Goal: Task Accomplishment & Management: Complete application form

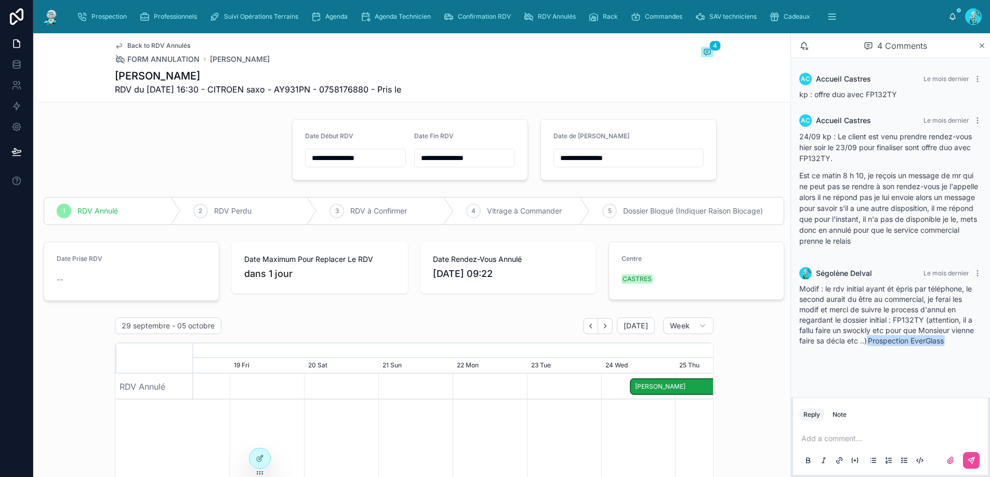
scroll to position [56, 0]
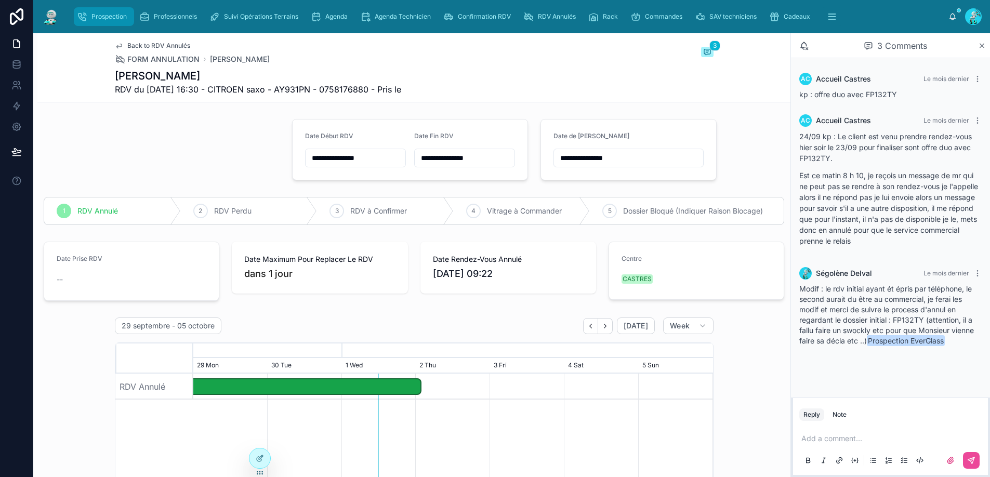
click at [95, 18] on span "Prospection" at bounding box center [108, 16] width 35 height 8
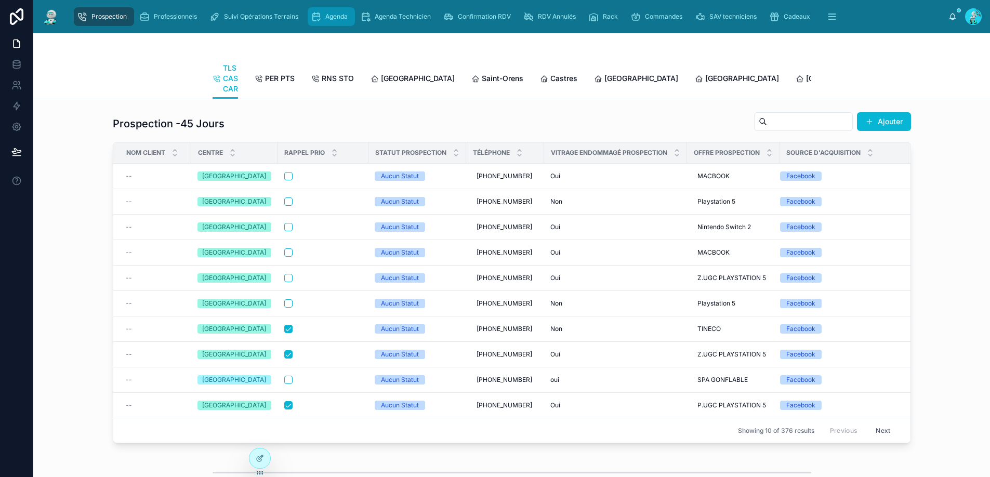
click at [340, 16] on span "Agenda" at bounding box center [336, 16] width 22 height 8
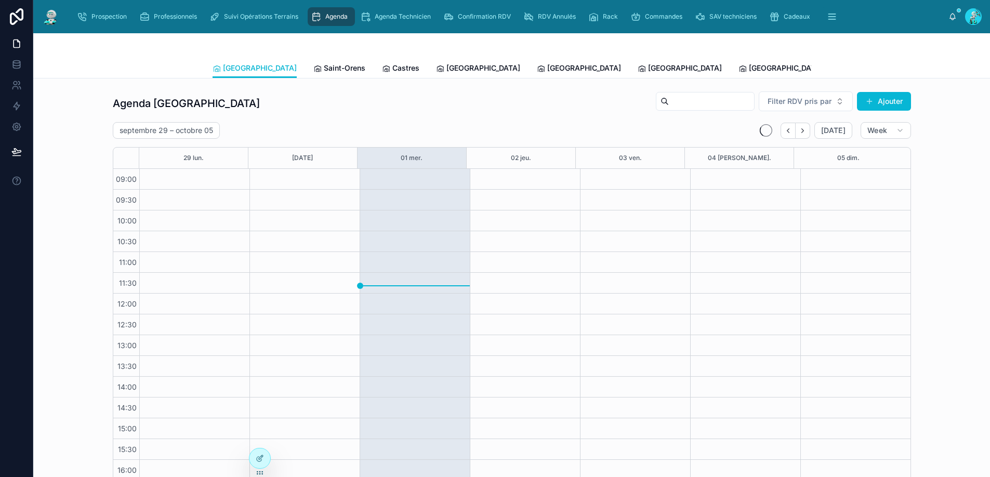
scroll to position [57, 0]
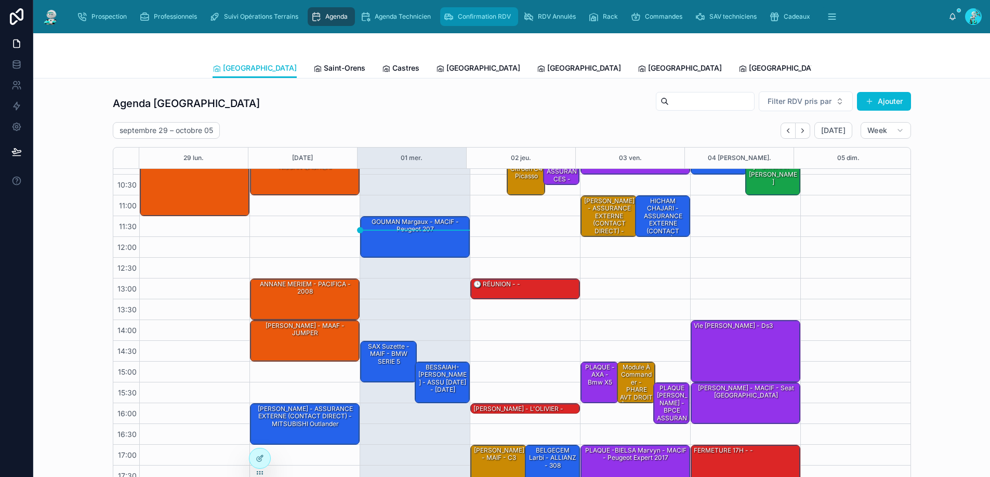
click at [480, 23] on div "Confirmation RDV" at bounding box center [479, 16] width 72 height 17
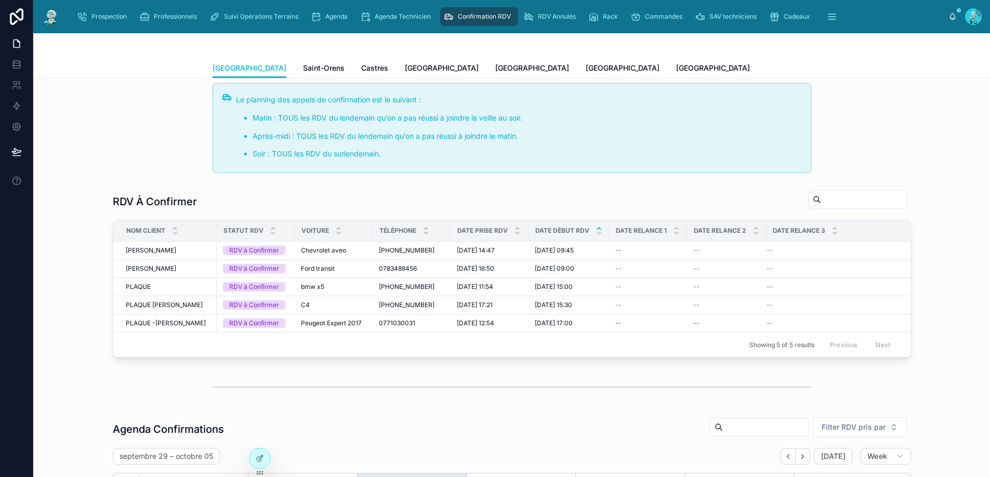
scroll to position [6, 0]
click at [325, 18] on span "Agenda" at bounding box center [336, 16] width 22 height 8
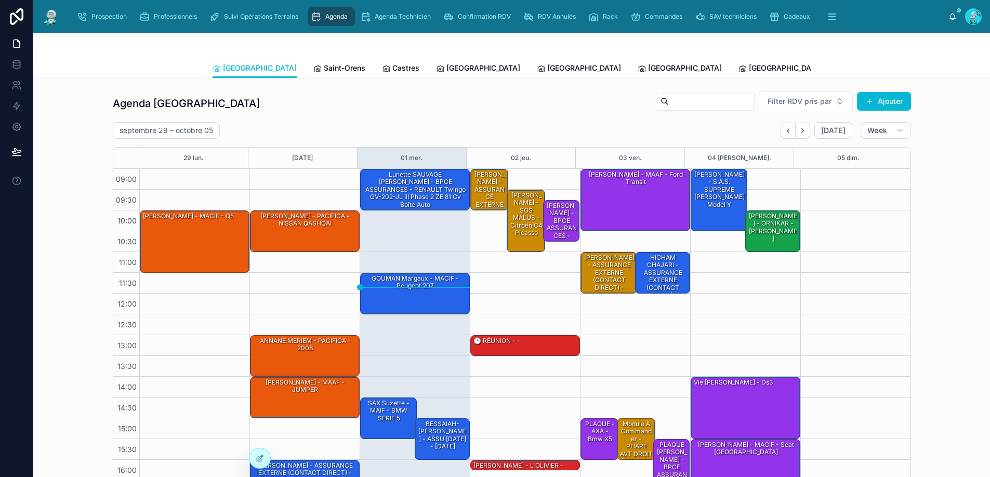
scroll to position [57, 0]
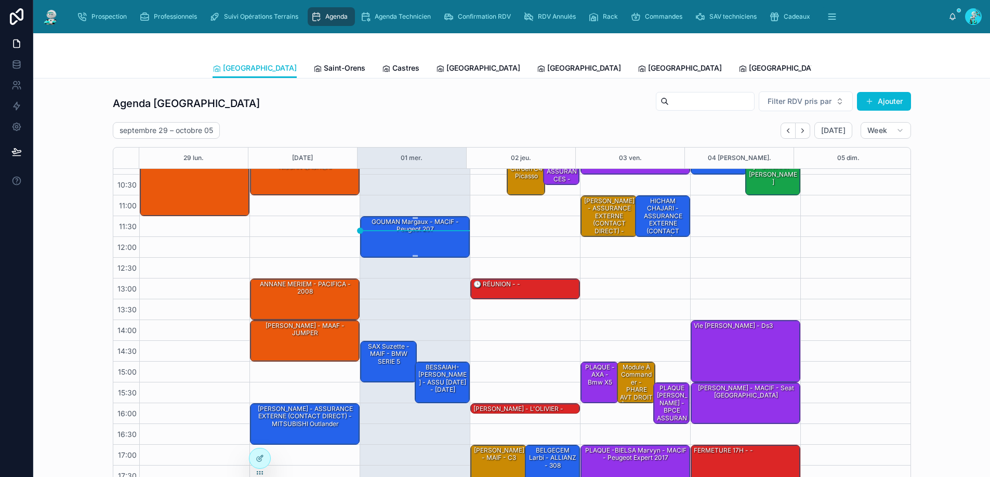
click at [427, 250] on div "GOUMAN Margaux - MACIF - Peugeot 207" at bounding box center [415, 236] width 107 height 39
click at [555, 11] on div "RDV Annulés" at bounding box center [551, 16] width 57 height 17
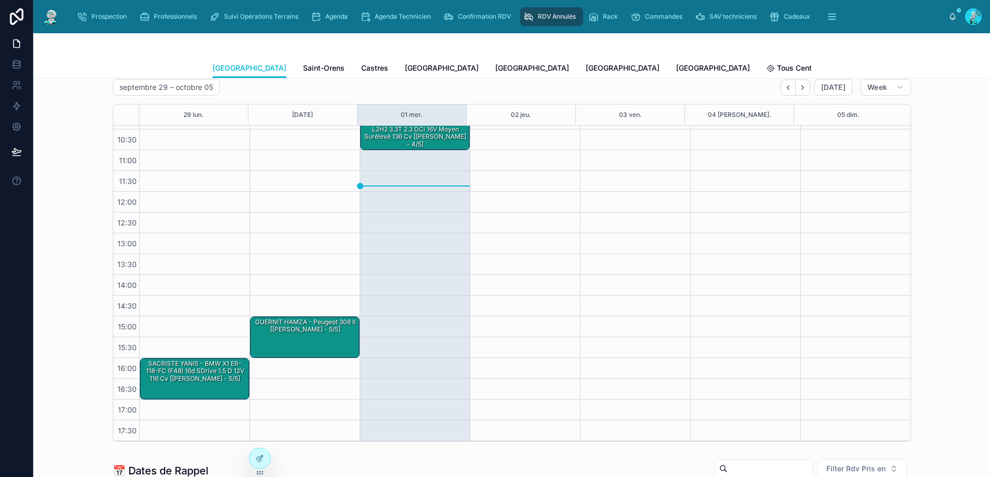
scroll to position [45, 0]
click at [798, 14] on span "Cadeaux" at bounding box center [797, 16] width 26 height 8
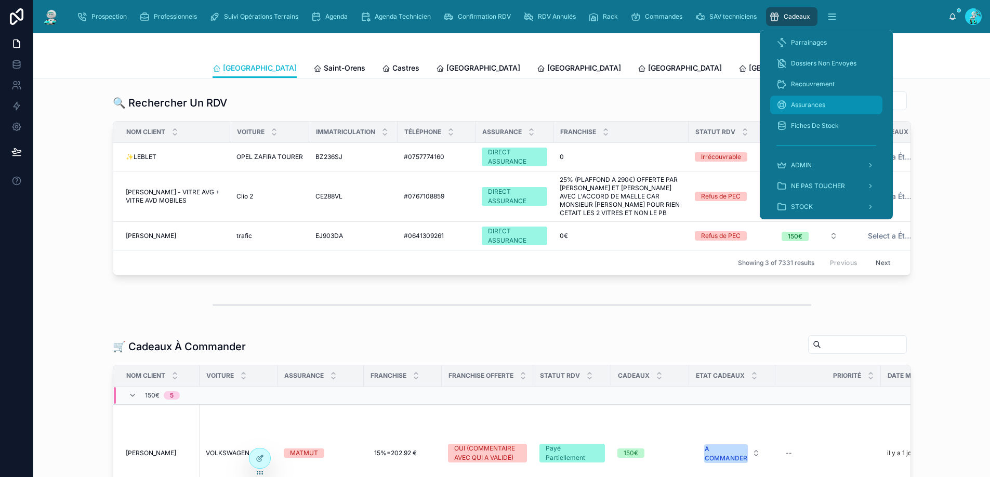
click at [823, 108] on span "Assurances" at bounding box center [808, 105] width 34 height 8
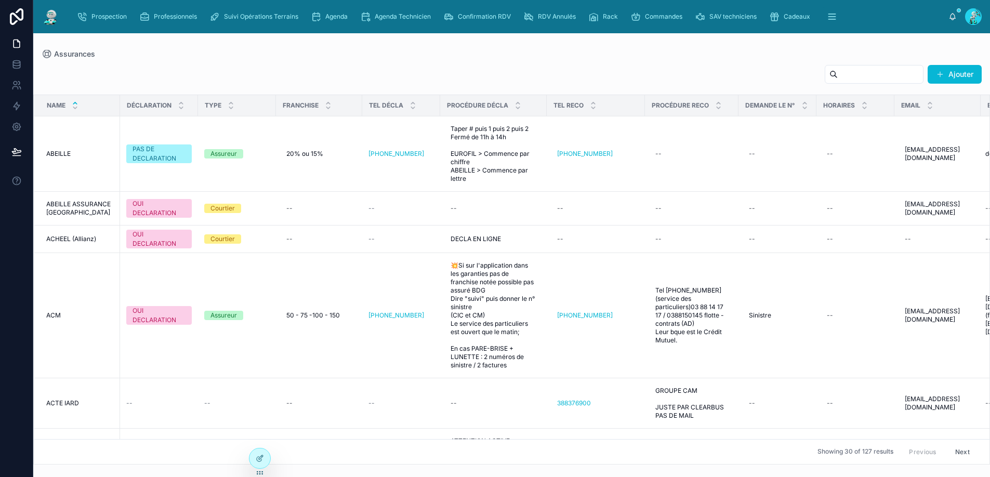
click at [701, 55] on div "Assurances" at bounding box center [512, 54] width 940 height 8
click at [840, 73] on input "text" at bounding box center [880, 74] width 85 height 15
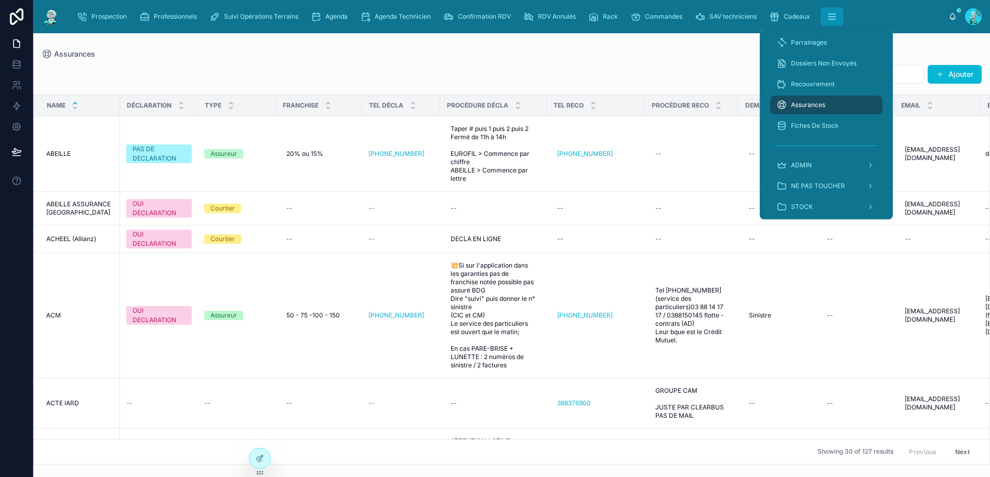
click at [827, 19] on icon "scrollable content" at bounding box center [832, 16] width 10 height 10
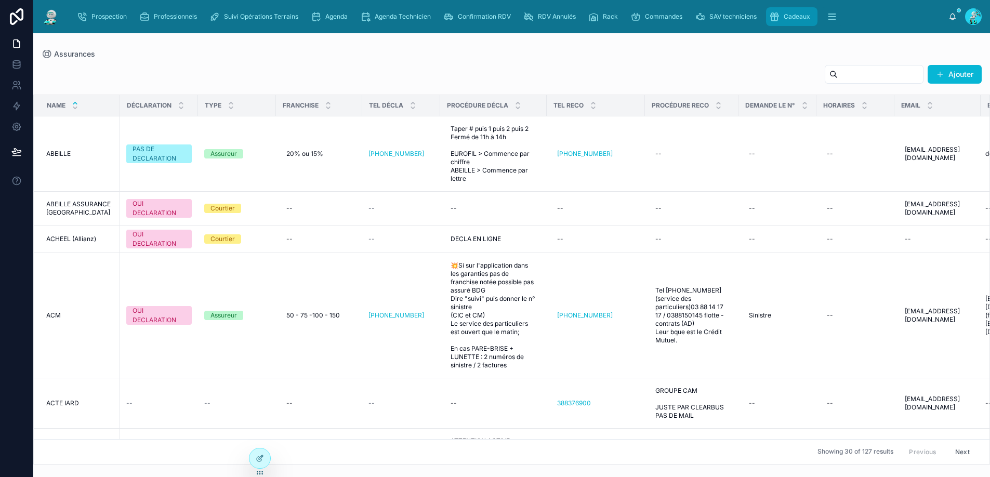
click at [784, 23] on div "Cadeaux" at bounding box center [791, 16] width 45 height 17
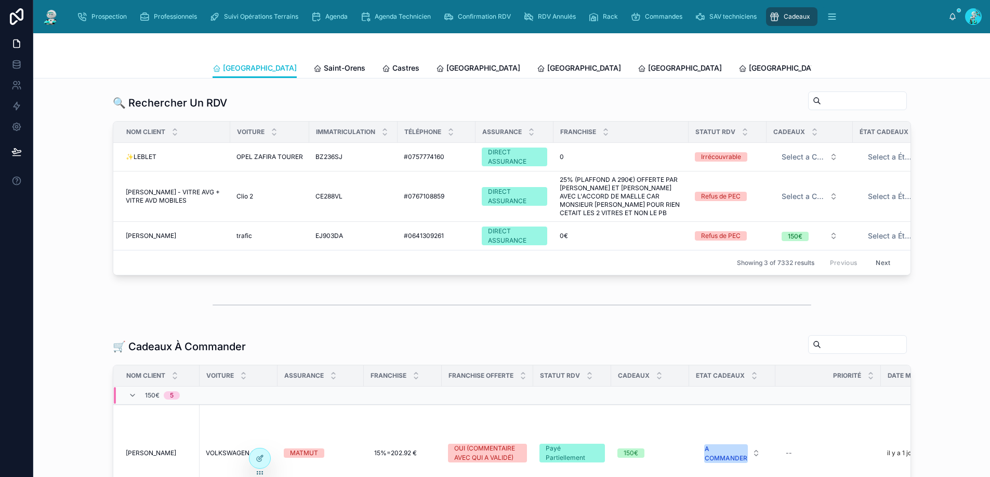
click at [839, 61] on link "Liste Des Cadeaux" at bounding box center [877, 69] width 76 height 21
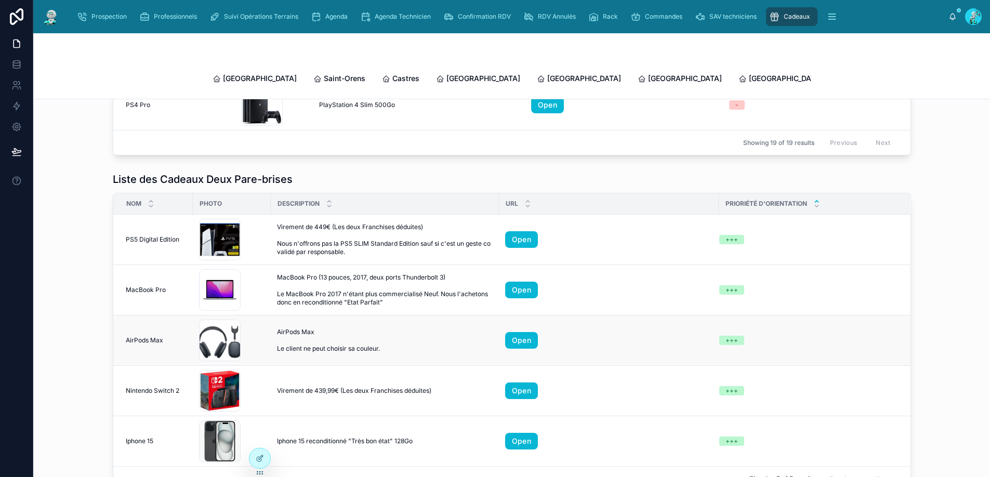
scroll to position [393, 0]
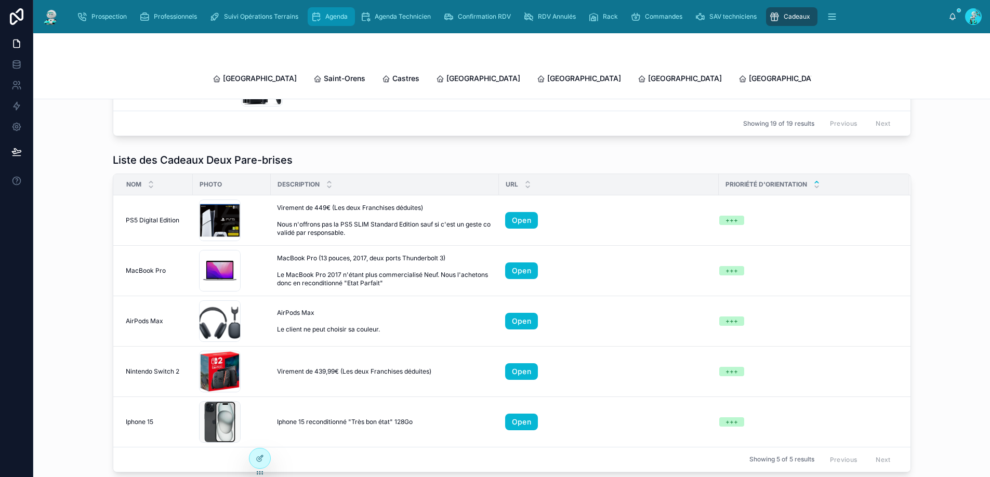
click at [342, 18] on span "Agenda" at bounding box center [336, 16] width 22 height 8
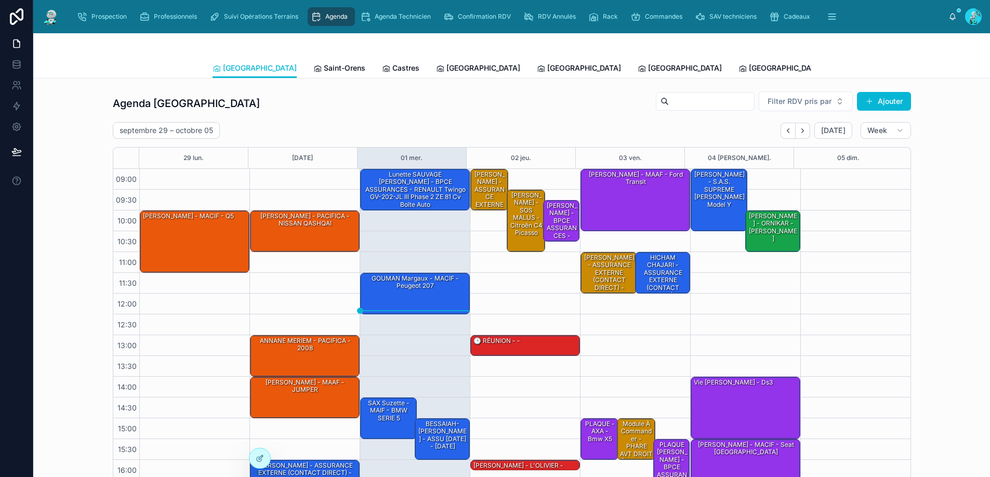
scroll to position [57, 0]
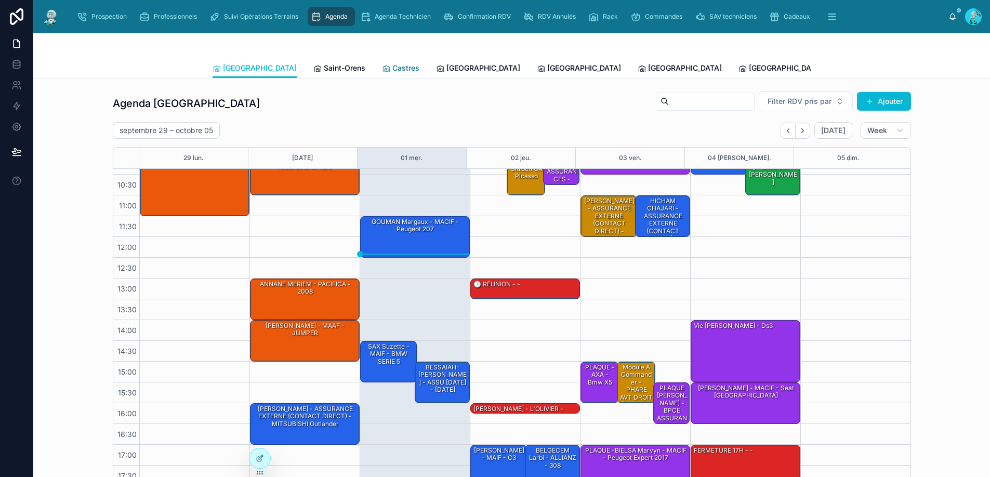
click at [392, 64] on span "Castres" at bounding box center [405, 68] width 27 height 10
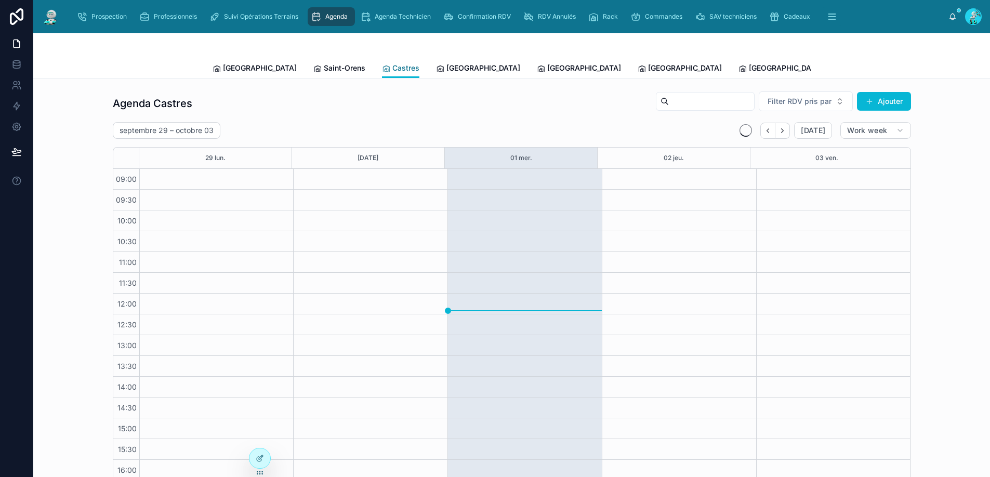
scroll to position [57, 0]
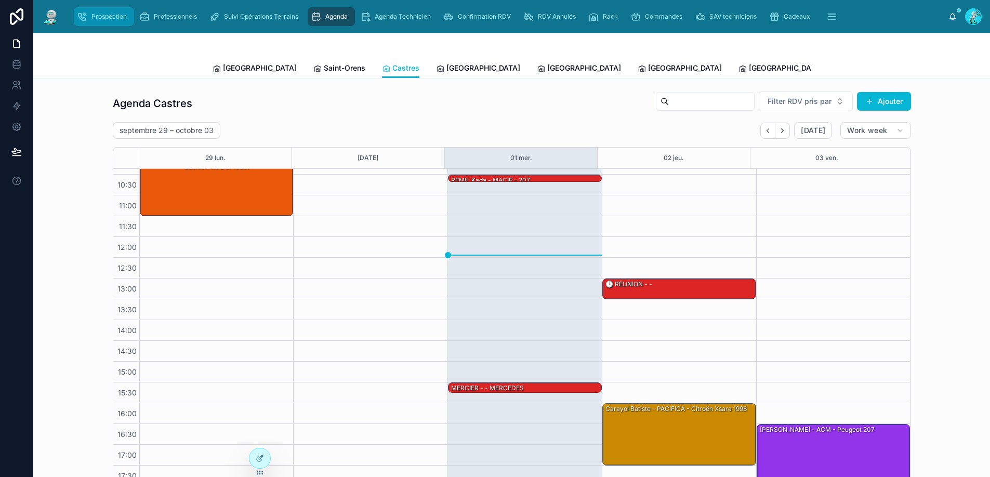
click at [83, 12] on icon "scrollable content" at bounding box center [82, 16] width 10 height 10
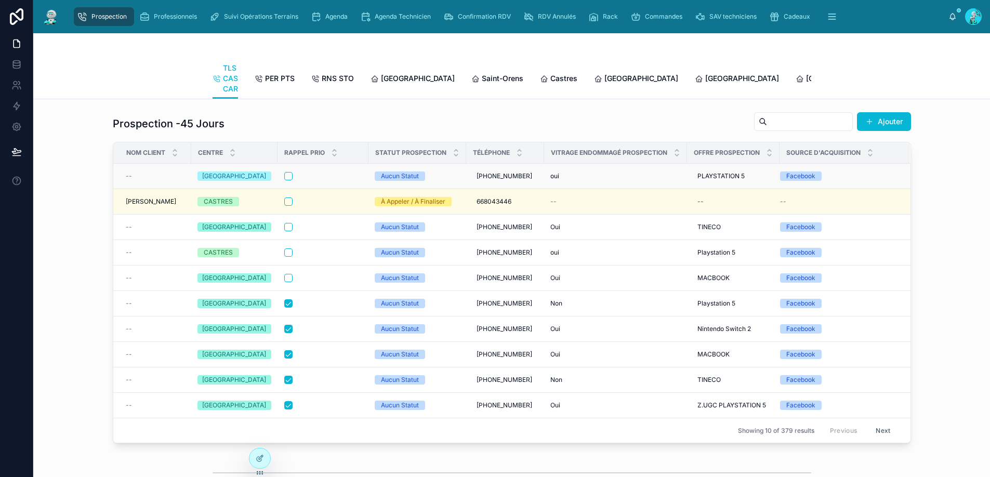
scroll to position [2, 0]
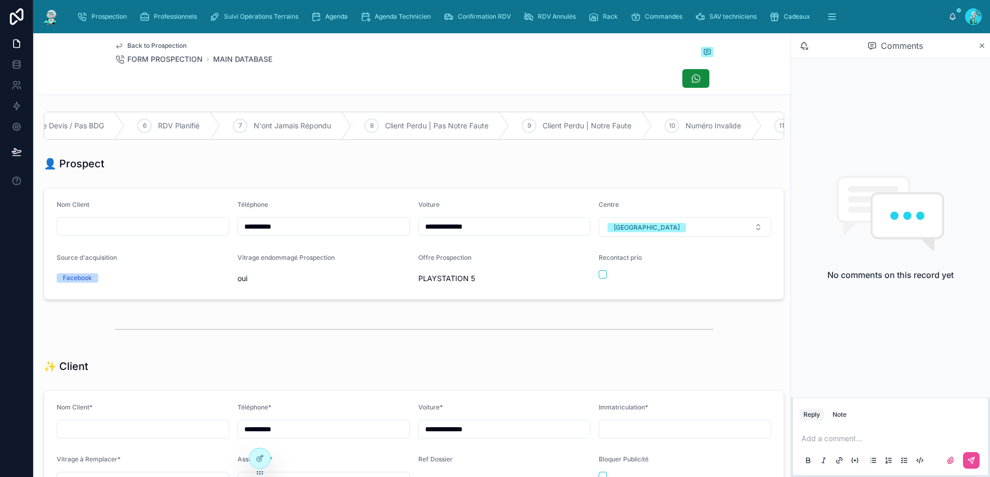
scroll to position [0, 726]
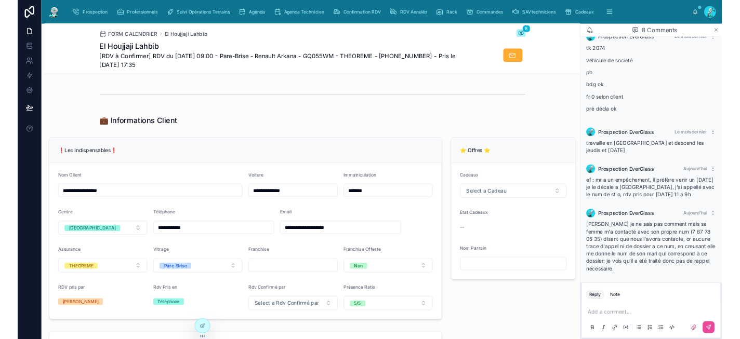
scroll to position [170, 0]
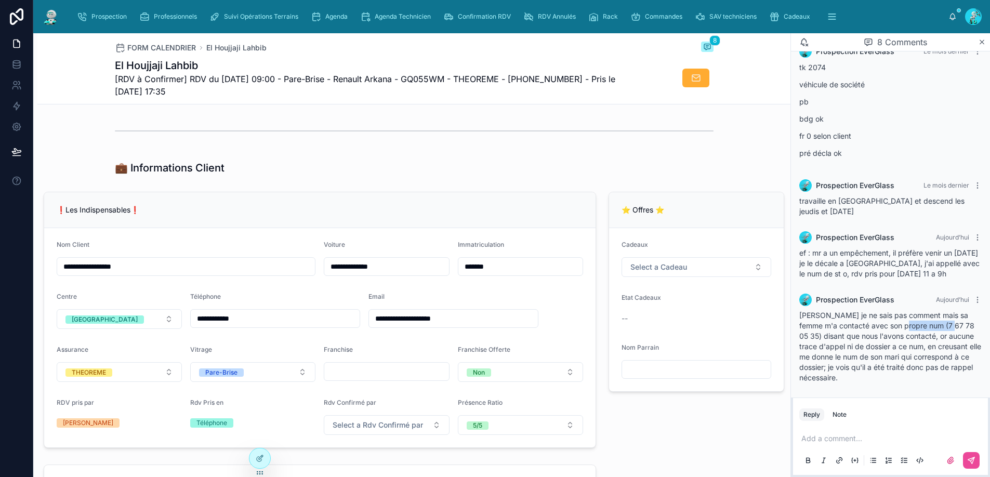
drag, startPoint x: 956, startPoint y: 327, endPoint x: 909, endPoint y: 327, distance: 47.3
click at [909, 327] on span "tk je ne sais pas comment mais sa femme m'a contacté avec son propre num (7 67 …" at bounding box center [890, 346] width 182 height 71
copy span "7 67 78 05 35"
click at [287, 324] on input "**********" at bounding box center [275, 318] width 169 height 15
paste input "**********"
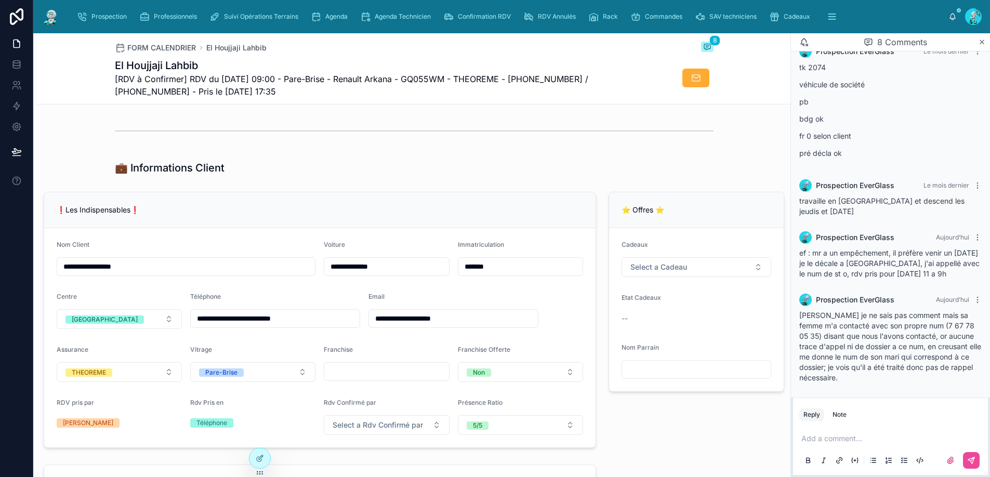
type input "**********"
click at [711, 434] on div "⭐ Offres ⭐ Cadeaux Select a Cadeau Etat Cadeaux -- Nom Parrain" at bounding box center [696, 320] width 188 height 264
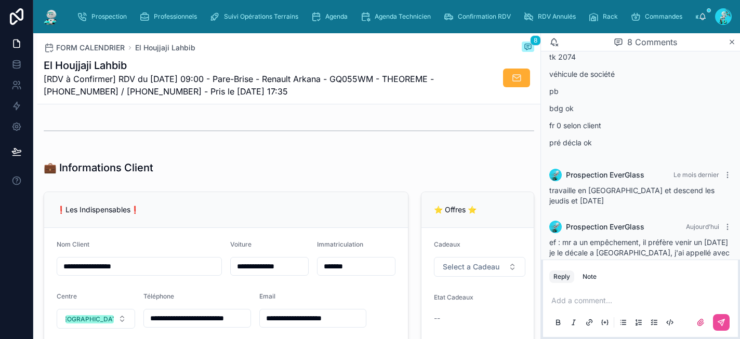
scroll to position [218, 0]
